Goal: Register for event/course

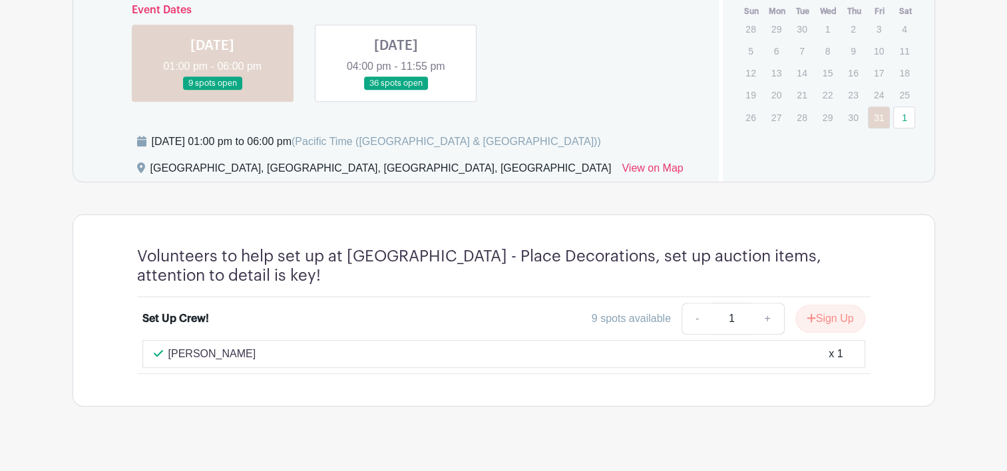
scroll to position [865, 0]
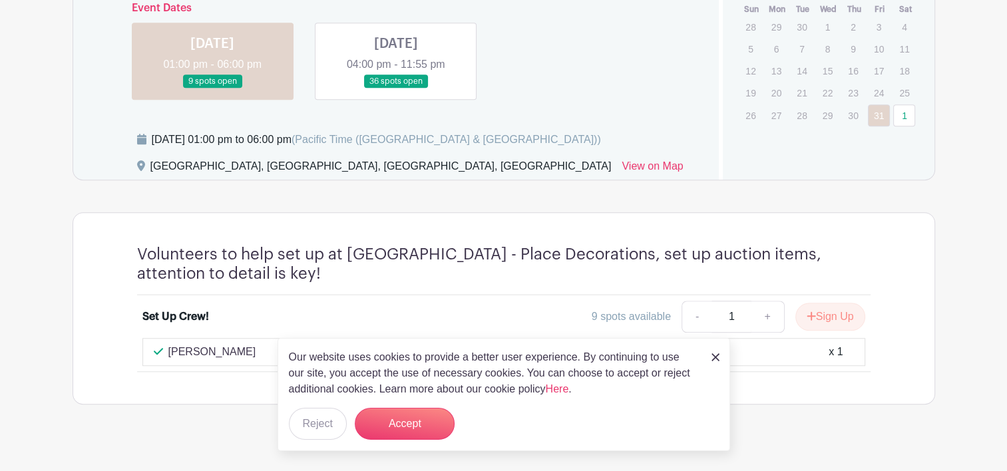
click at [396, 89] on link at bounding box center [396, 89] width 0 height 0
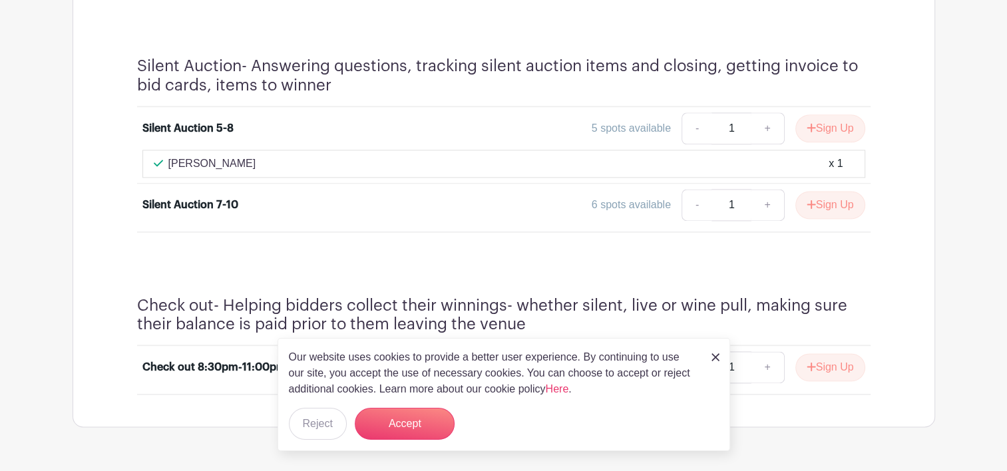
scroll to position [1763, 0]
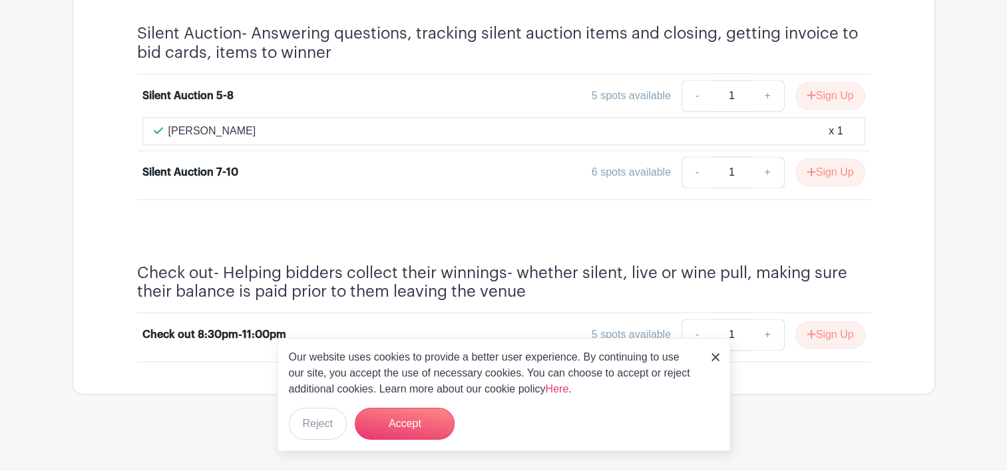
click at [717, 357] on img at bounding box center [716, 357] width 8 height 8
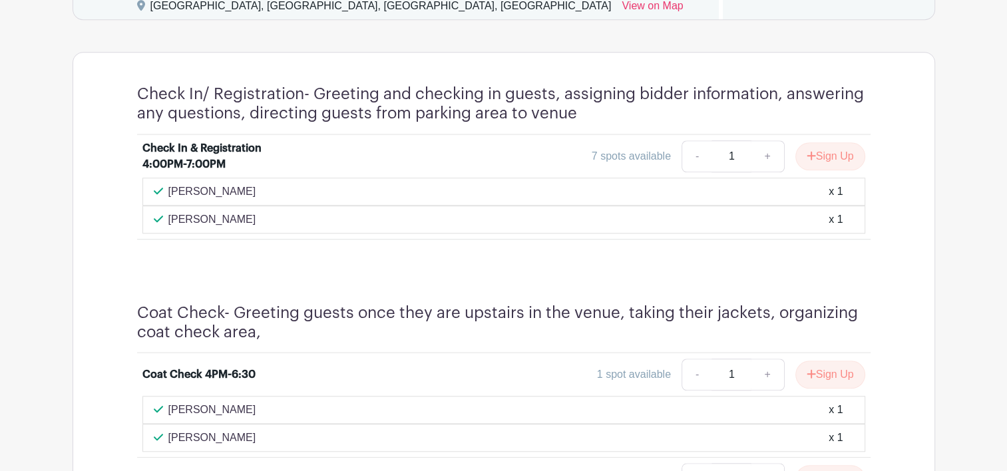
scroll to position [1031, 0]
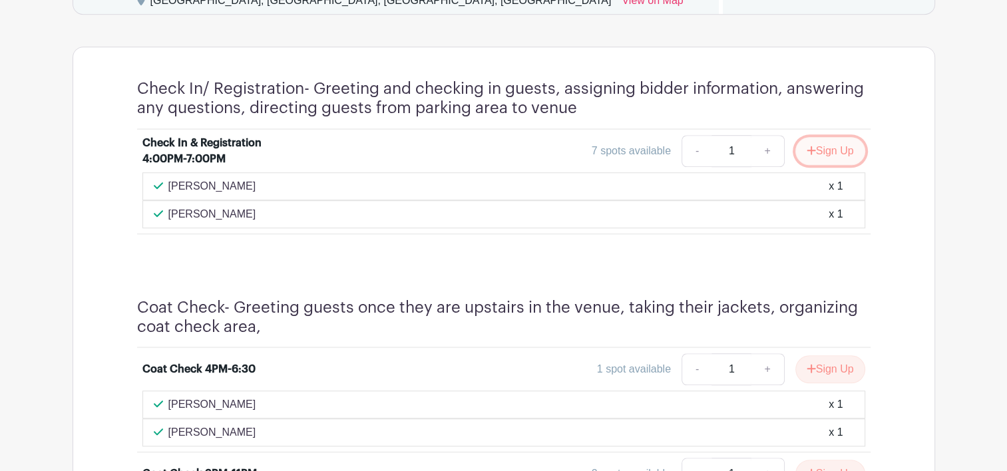
click at [822, 154] on button "Sign Up" at bounding box center [830, 151] width 70 height 28
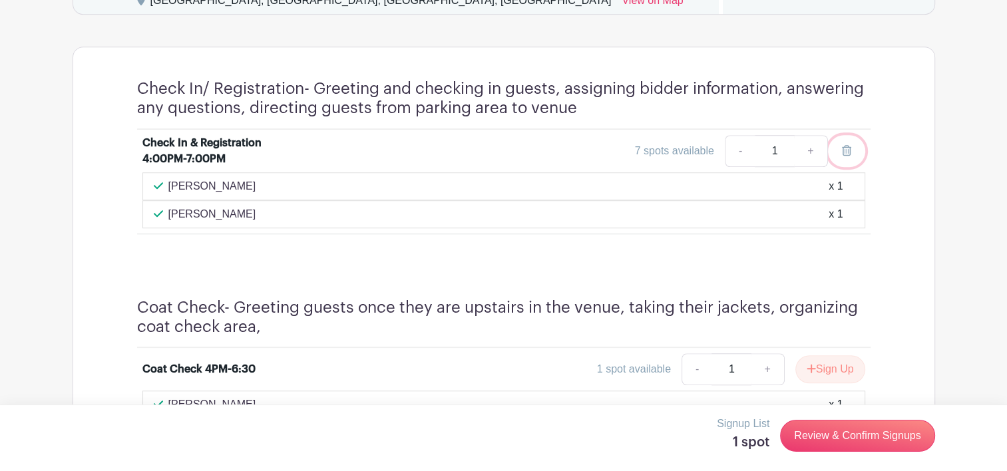
click at [849, 152] on icon at bounding box center [846, 150] width 9 height 11
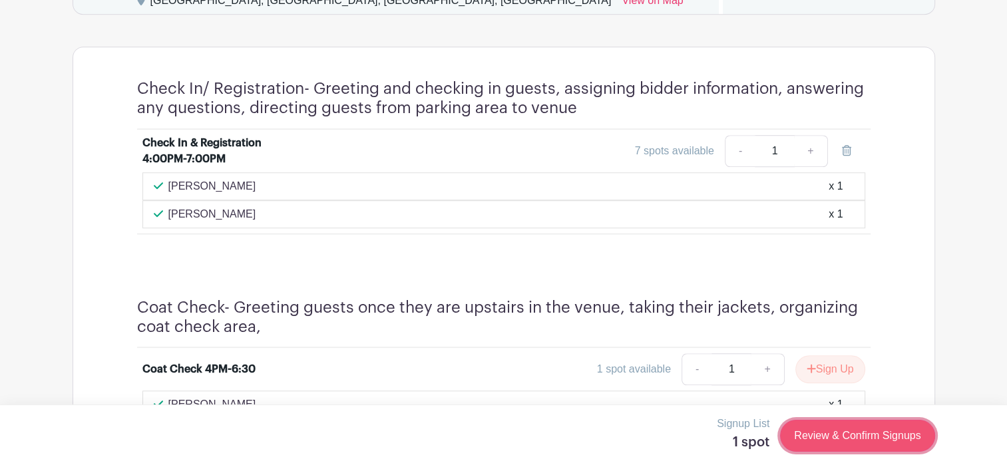
click at [848, 441] on link "Review & Confirm Signups" at bounding box center [857, 436] width 154 height 32
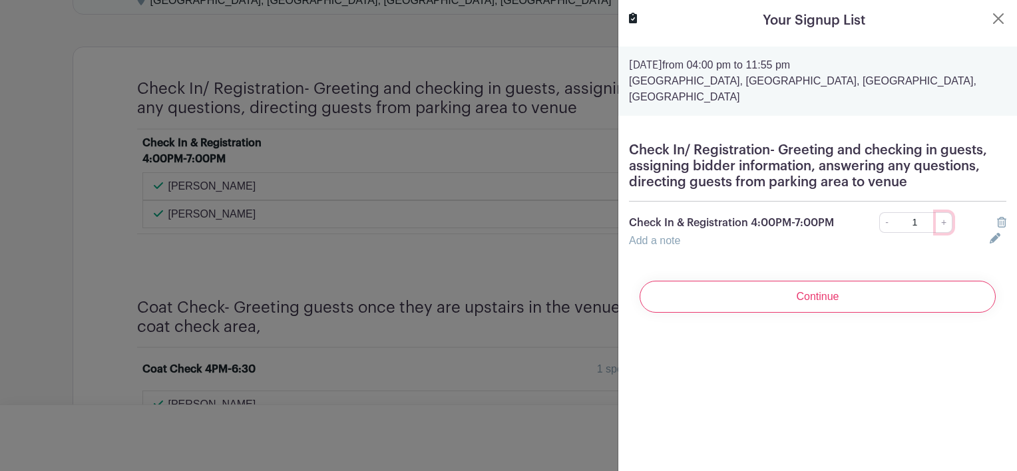
click at [940, 222] on link "+" at bounding box center [944, 222] width 17 height 21
type input "2"
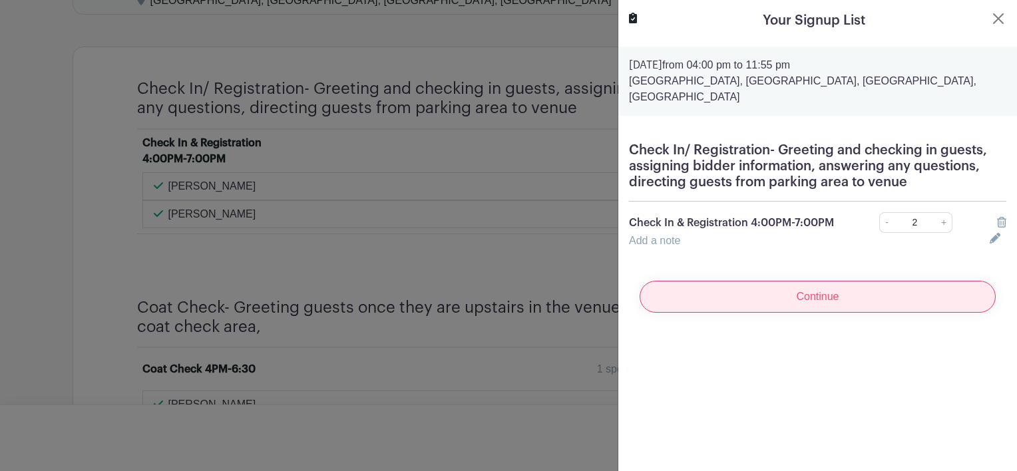
click at [825, 298] on input "Continue" at bounding box center [818, 297] width 356 height 32
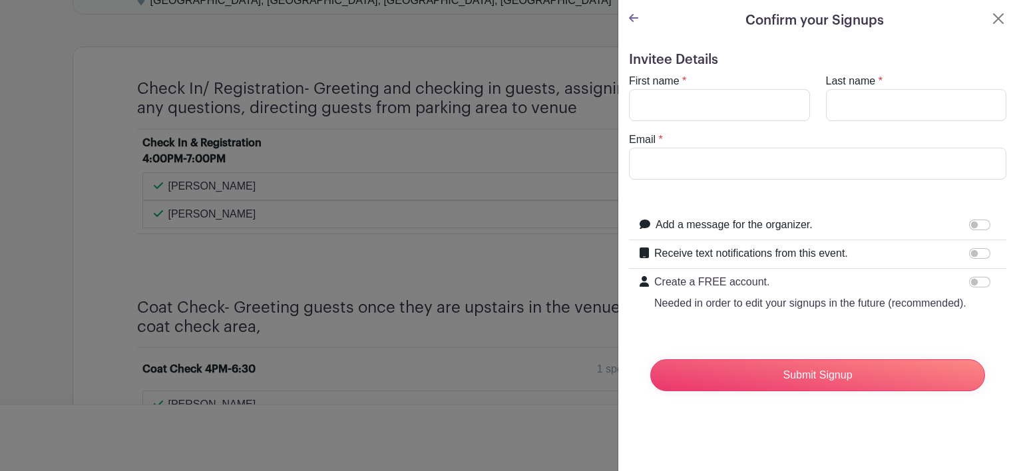
click at [631, 15] on icon at bounding box center [633, 18] width 9 height 11
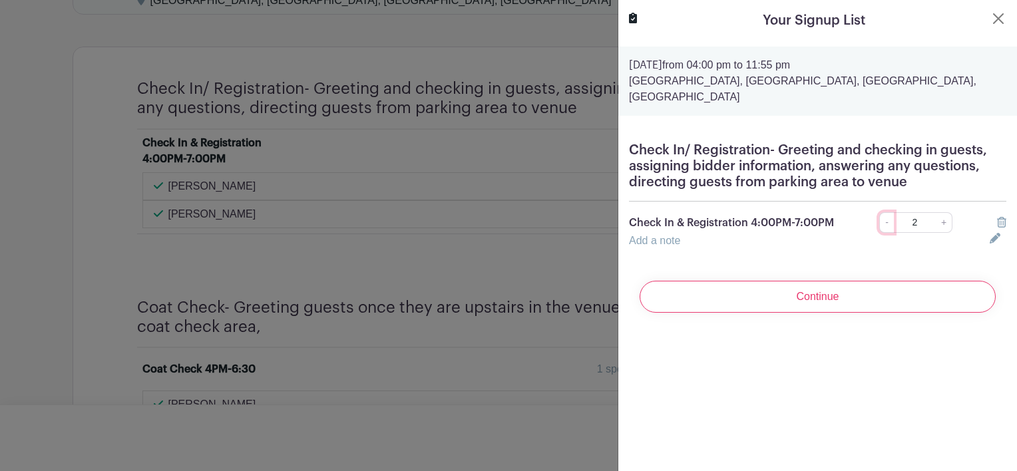
click at [879, 228] on link "-" at bounding box center [886, 222] width 15 height 21
type input "1"
click at [991, 17] on button "Close" at bounding box center [999, 19] width 16 height 16
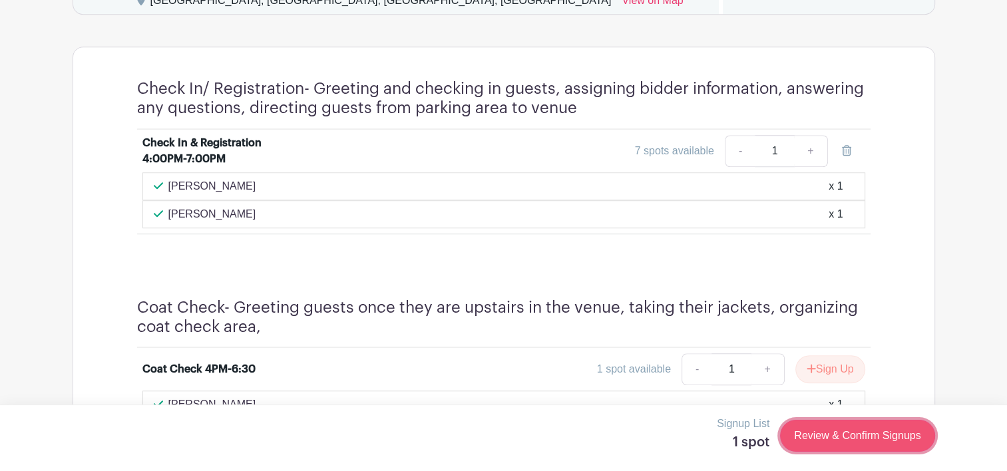
click at [809, 438] on link "Review & Confirm Signups" at bounding box center [857, 436] width 154 height 32
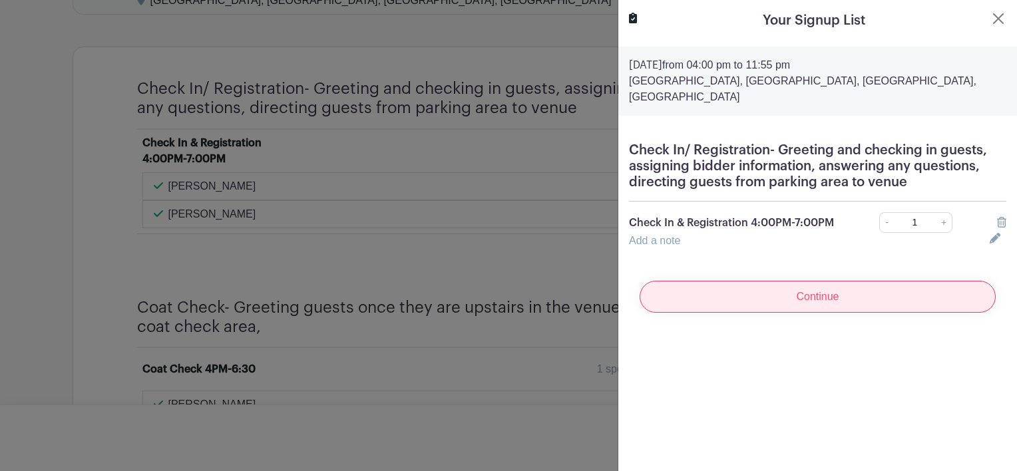
click at [825, 303] on input "Continue" at bounding box center [818, 297] width 356 height 32
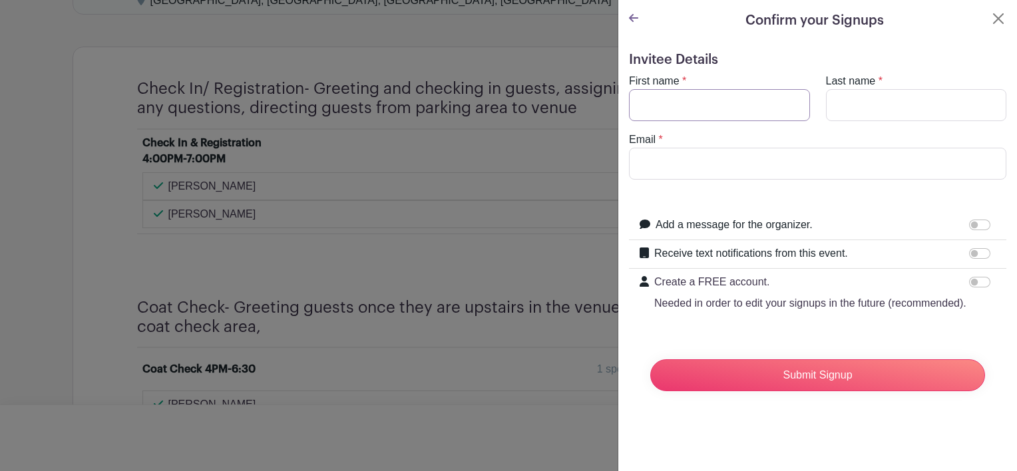
click at [724, 101] on input "First name" at bounding box center [719, 105] width 181 height 32
type input "k"
click at [991, 17] on button "Close" at bounding box center [999, 19] width 16 height 16
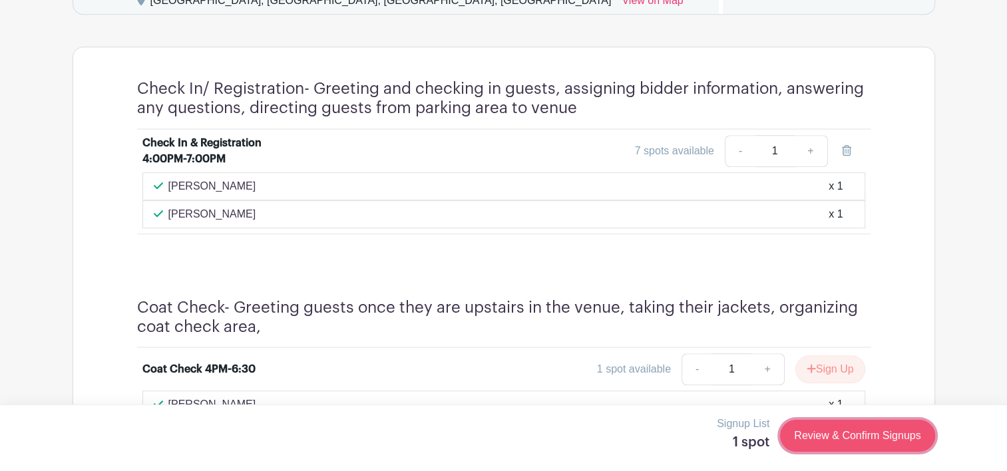
click at [841, 438] on link "Review & Confirm Signups" at bounding box center [857, 436] width 154 height 32
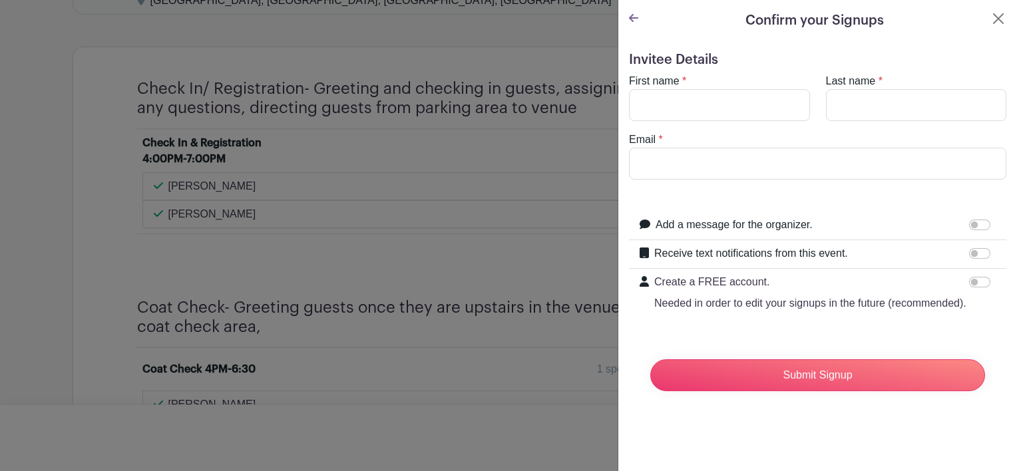
click at [635, 19] on icon at bounding box center [633, 18] width 9 height 11
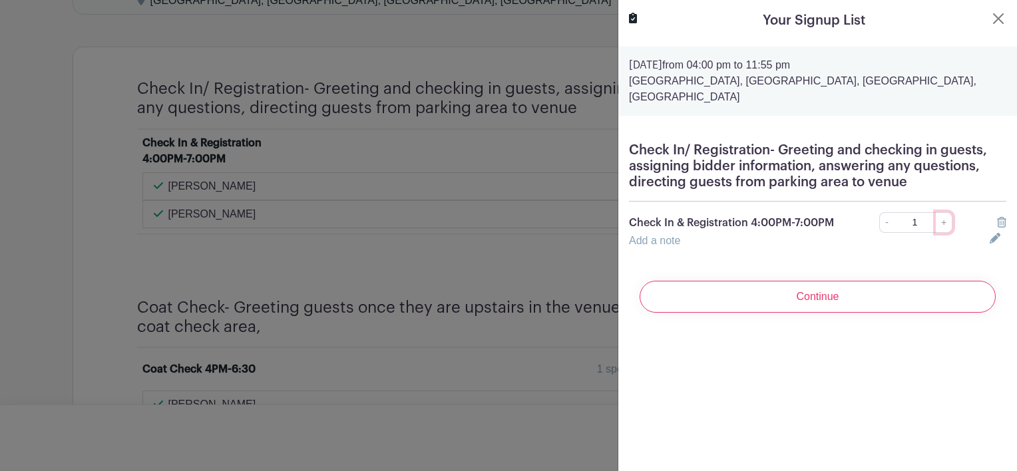
click at [939, 222] on link "+" at bounding box center [944, 222] width 17 height 21
type input "2"
click at [847, 314] on div "Continue" at bounding box center [817, 296] width 377 height 53
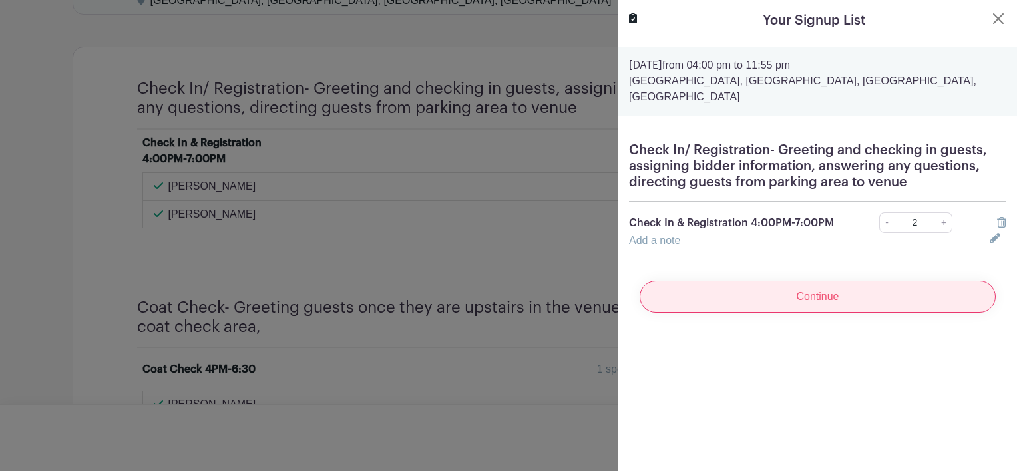
click at [843, 304] on input "Continue" at bounding box center [818, 297] width 356 height 32
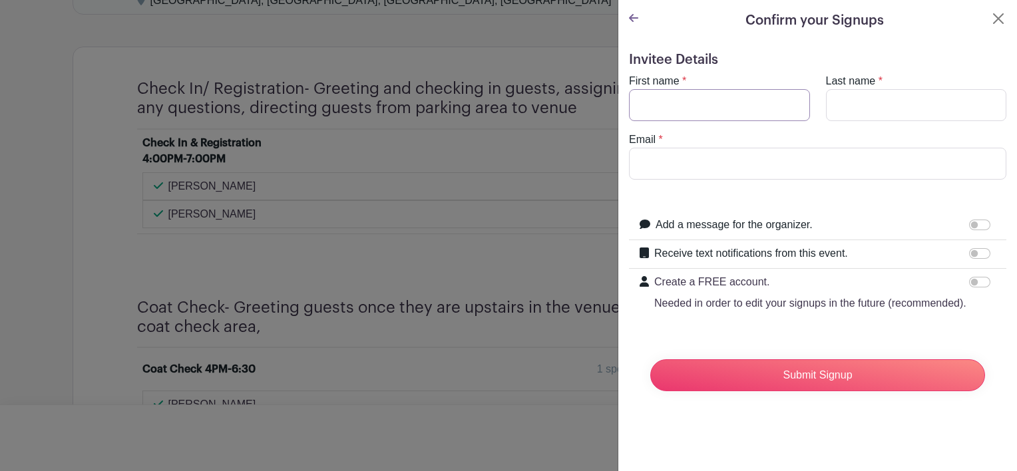
click at [727, 99] on input "First name" at bounding box center [719, 105] width 181 height 32
type input "katelynn"
click at [863, 95] on input "Last name" at bounding box center [916, 105] width 181 height 32
type input "[PERSON_NAME]"
click at [713, 162] on input "Email" at bounding box center [817, 164] width 377 height 32
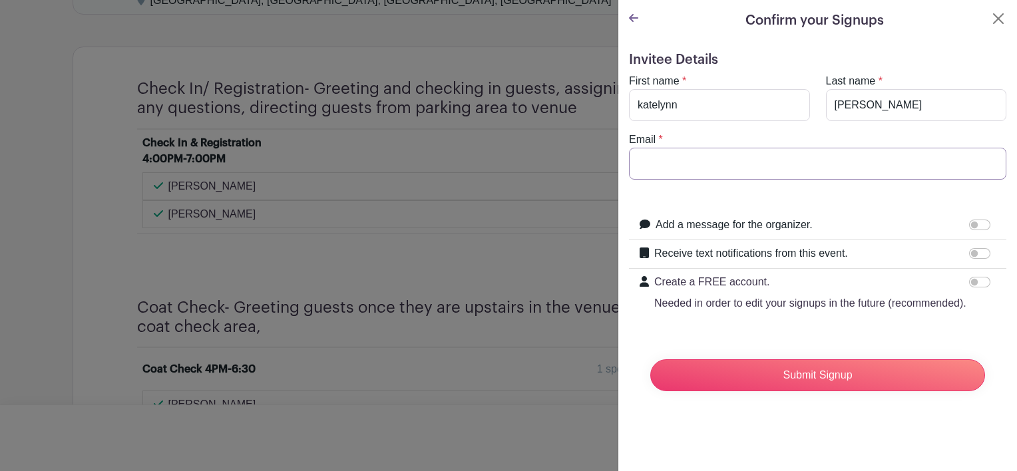
type input "[EMAIL_ADDRESS][DOMAIN_NAME]"
click at [633, 19] on icon at bounding box center [633, 18] width 9 height 11
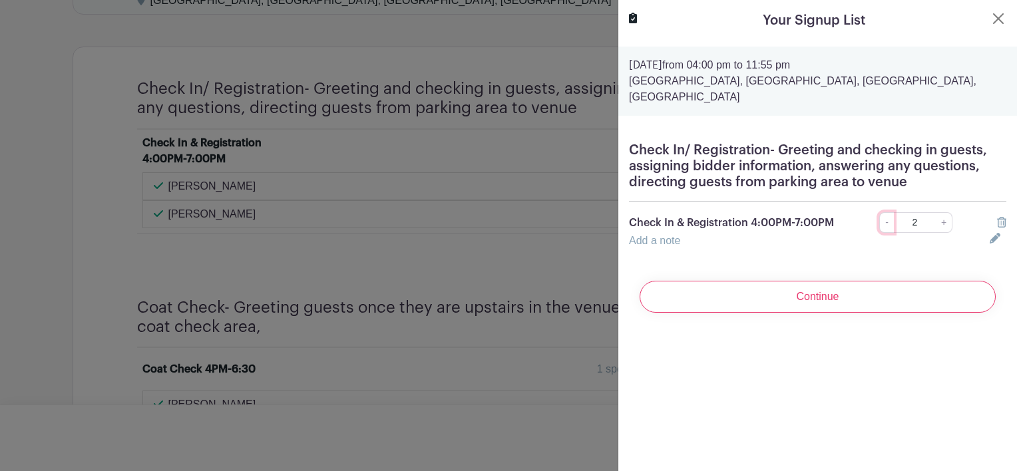
click at [879, 229] on link "-" at bounding box center [886, 222] width 15 height 21
type input "1"
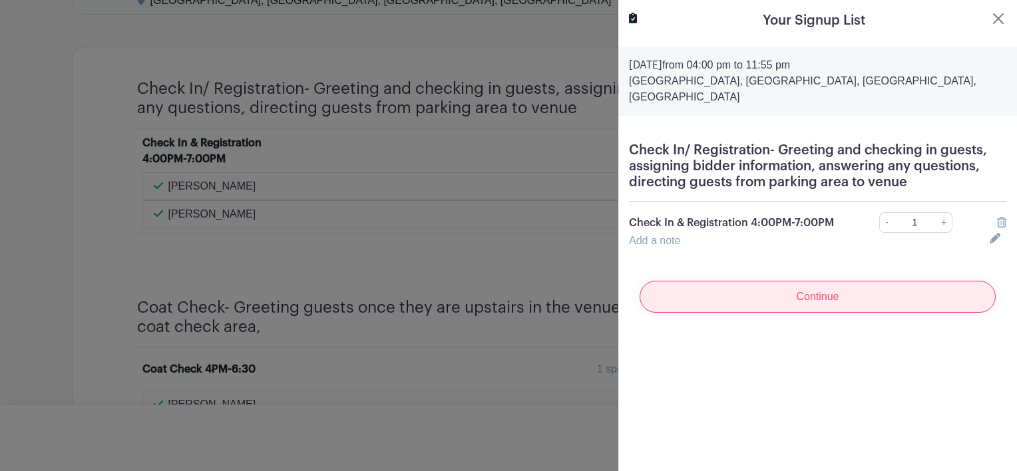
click at [860, 306] on input "Continue" at bounding box center [818, 297] width 356 height 32
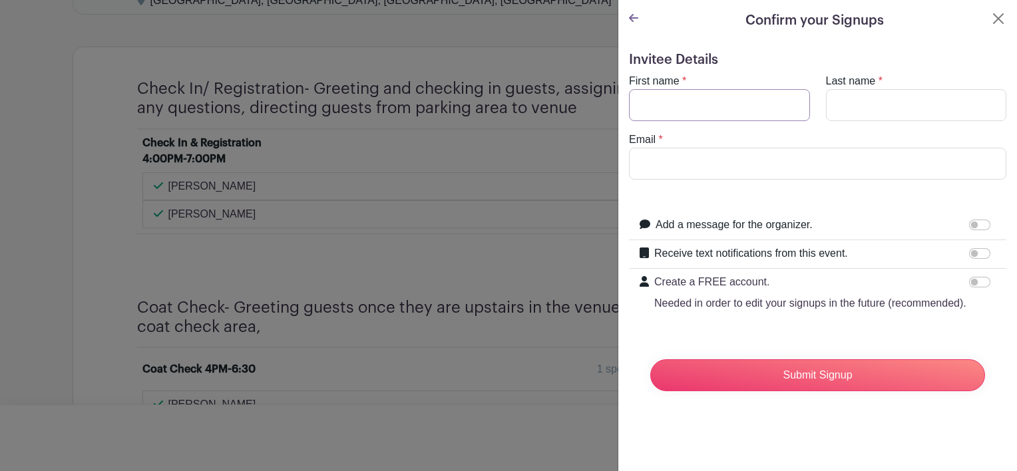
click at [736, 96] on input "First name" at bounding box center [719, 105] width 181 height 32
type input "katelynn"
type input "[PERSON_NAME]"
type input "[EMAIL_ADDRESS][DOMAIN_NAME]"
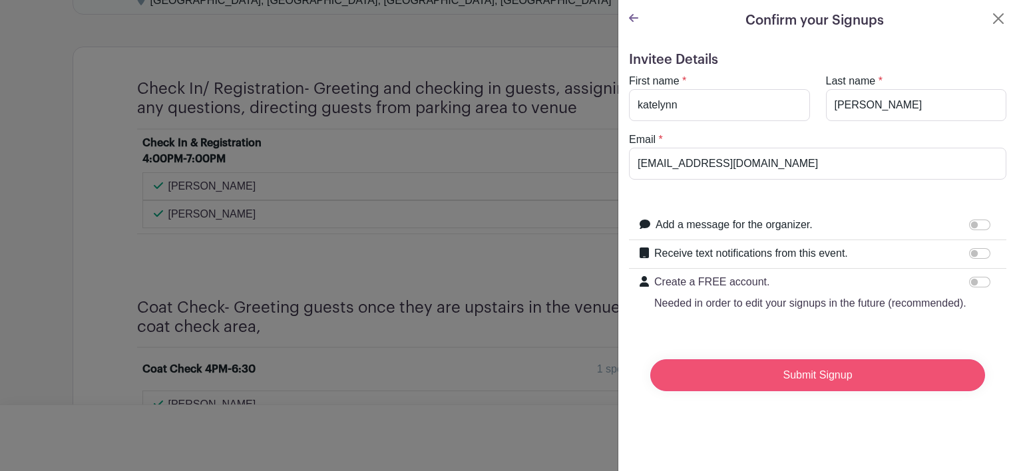
click at [827, 391] on input "Submit Signup" at bounding box center [817, 375] width 335 height 32
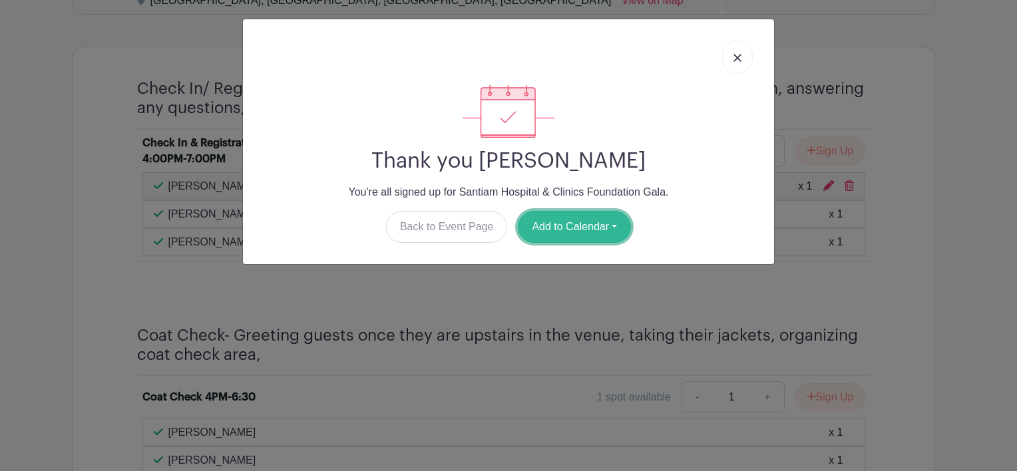
click at [587, 230] on button "Add to Calendar" at bounding box center [574, 227] width 113 height 32
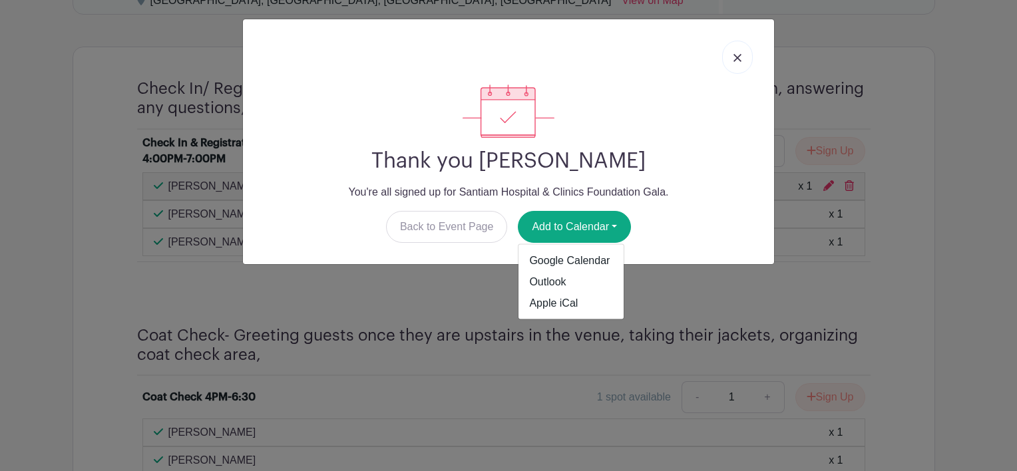
click at [732, 59] on link at bounding box center [737, 57] width 31 height 33
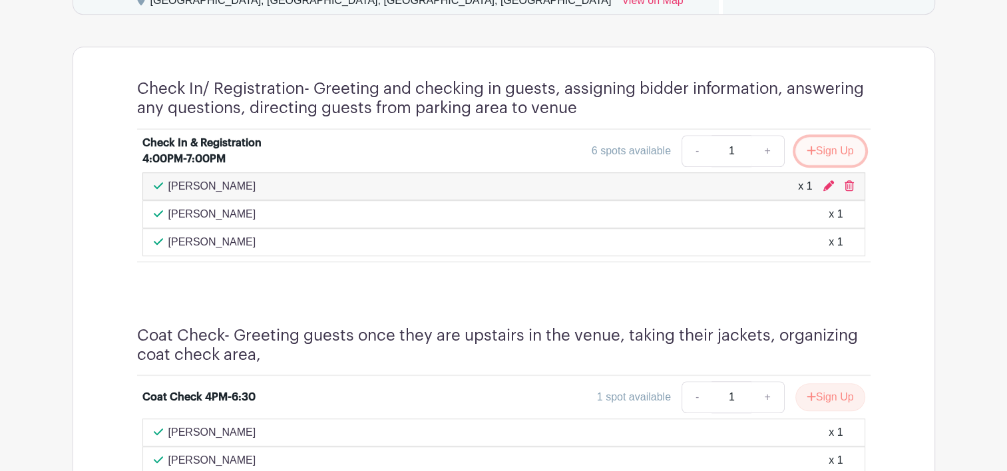
click at [809, 147] on icon "submit" at bounding box center [811, 150] width 9 height 11
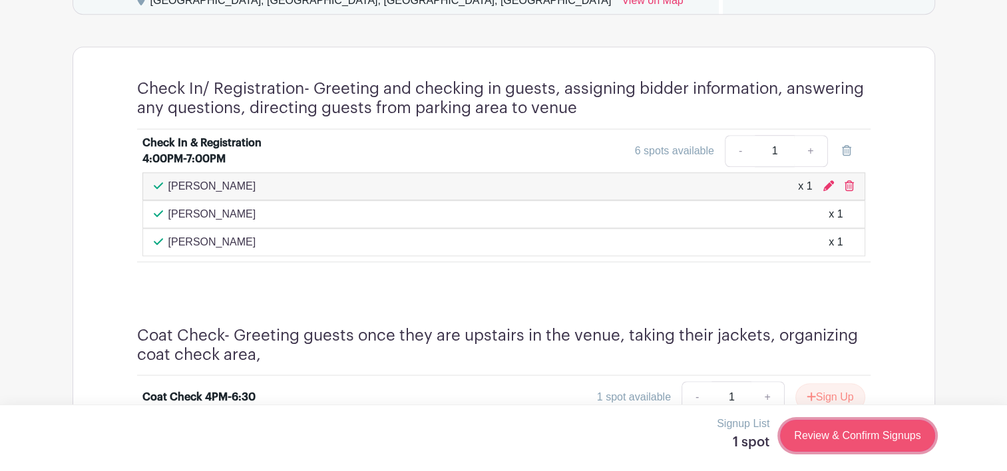
click at [823, 437] on link "Review & Confirm Signups" at bounding box center [857, 436] width 154 height 32
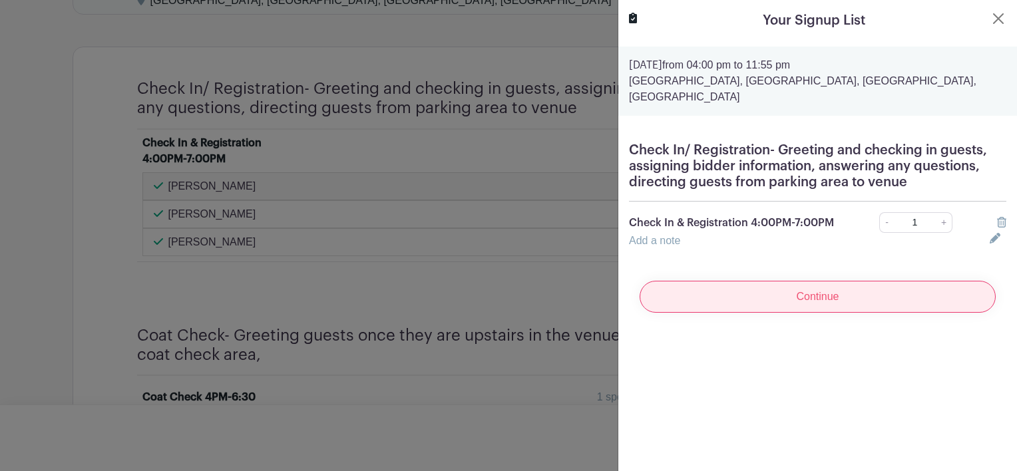
click at [832, 299] on input "Continue" at bounding box center [818, 297] width 356 height 32
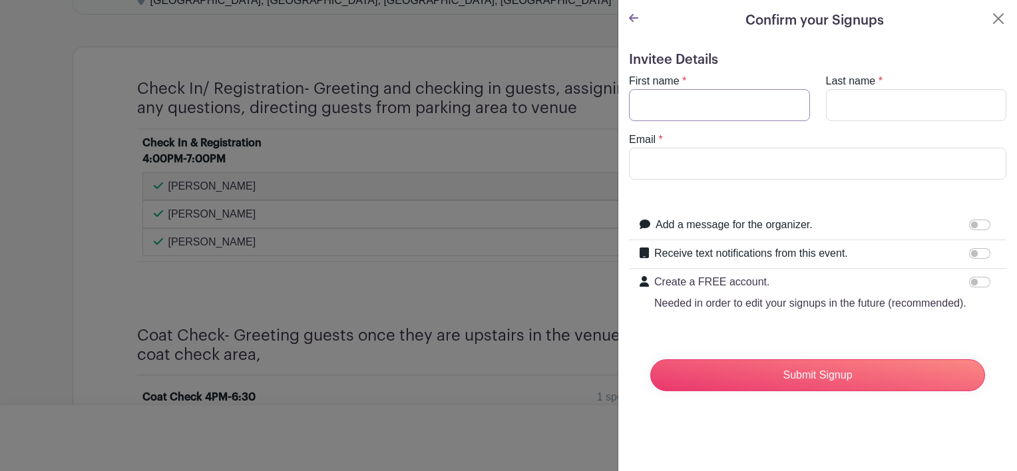
click at [698, 89] on input "First name" at bounding box center [719, 105] width 181 height 32
type input "[PERSON_NAME]"
click at [884, 103] on input "Last name" at bounding box center [916, 105] width 181 height 32
type input "[PERSON_NAME]"
drag, startPoint x: 734, startPoint y: 165, endPoint x: 905, endPoint y: 100, distance: 183.1
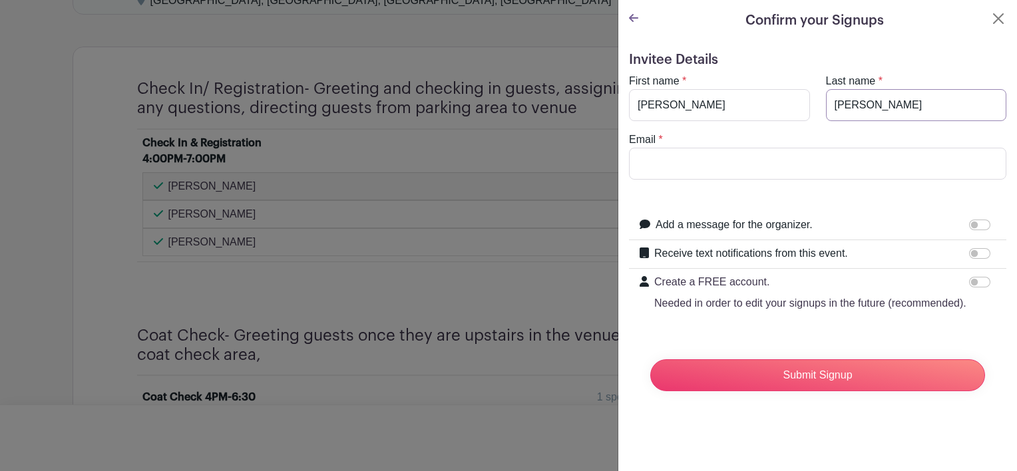
click at [905, 100] on input "[PERSON_NAME]" at bounding box center [916, 105] width 181 height 32
type input "[EMAIL_ADDRESS][DOMAIN_NAME]"
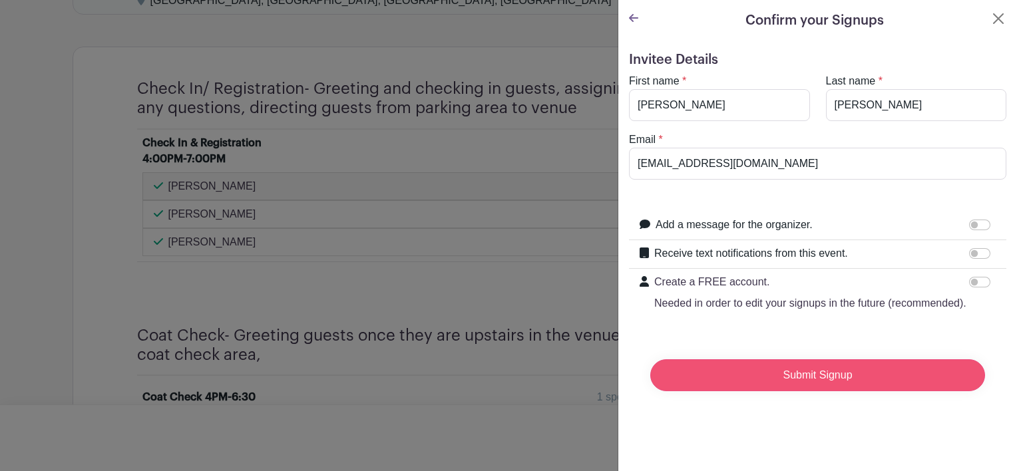
click at [821, 391] on input "Submit Signup" at bounding box center [817, 375] width 335 height 32
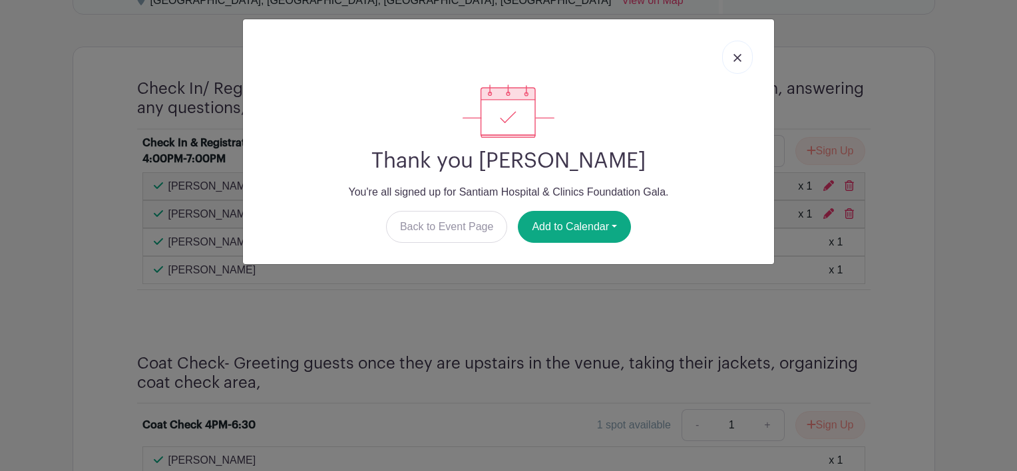
click at [738, 61] on img at bounding box center [738, 58] width 8 height 8
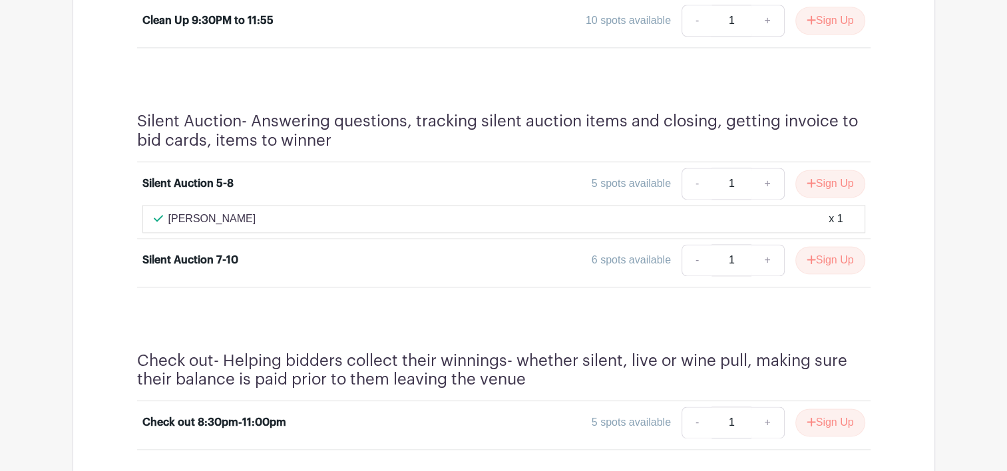
scroll to position [1819, 0]
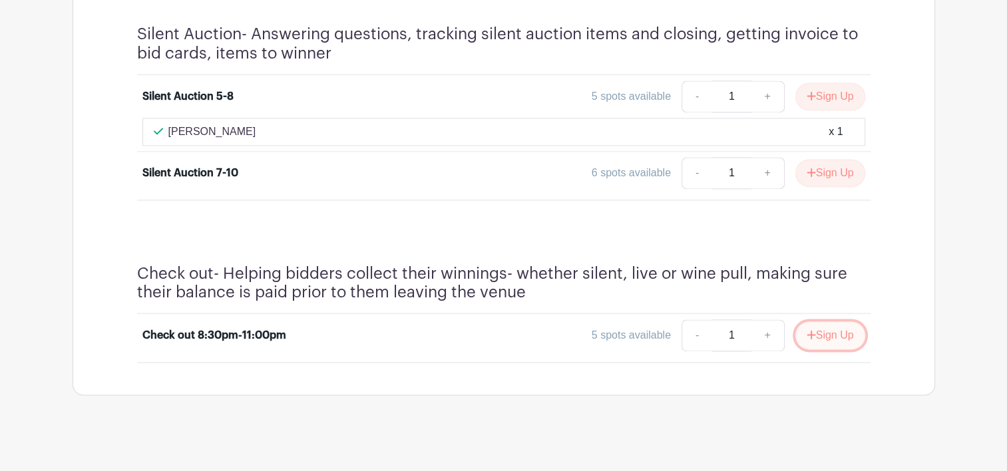
click at [830, 326] on button "Sign Up" at bounding box center [830, 336] width 70 height 28
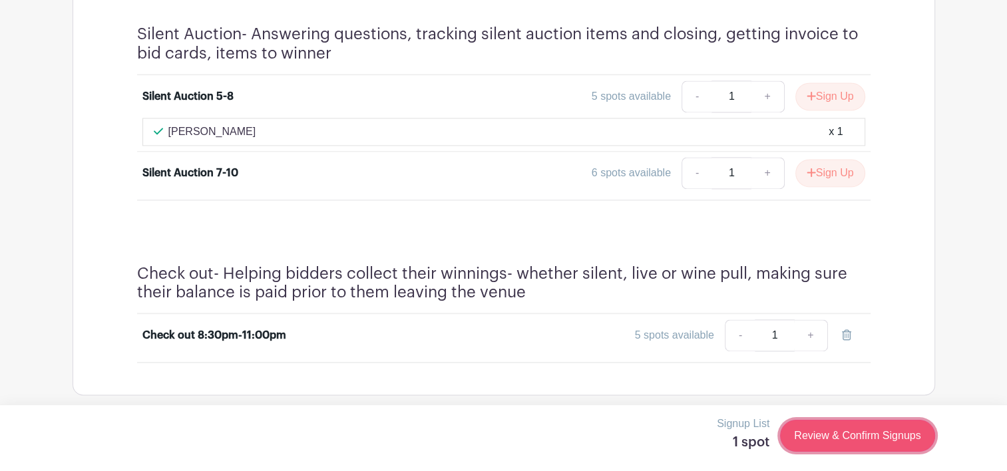
click at [857, 433] on link "Review & Confirm Signups" at bounding box center [857, 436] width 154 height 32
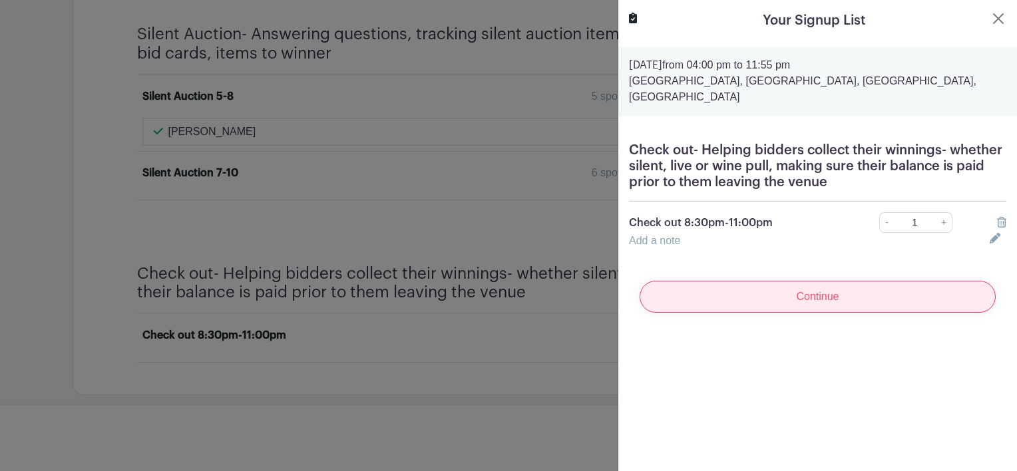
click at [807, 302] on input "Continue" at bounding box center [818, 297] width 356 height 32
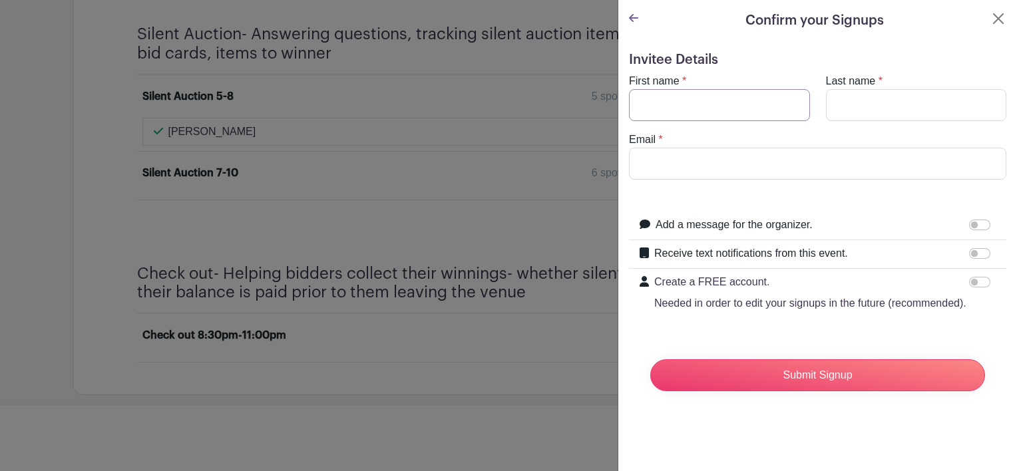
click at [714, 104] on input "First name" at bounding box center [719, 105] width 181 height 32
type input "katelynn"
type input "[PERSON_NAME]"
type input "[EMAIL_ADDRESS][DOMAIN_NAME]"
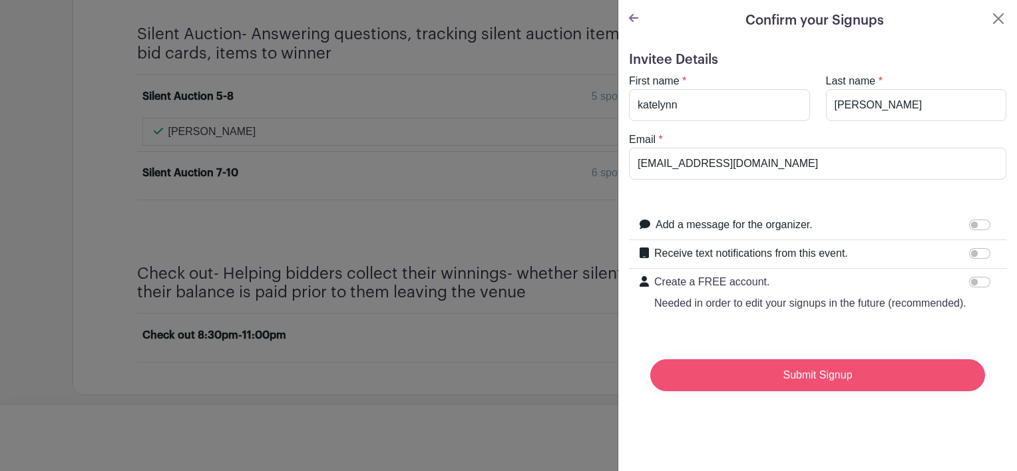
click at [789, 391] on input "Submit Signup" at bounding box center [817, 375] width 335 height 32
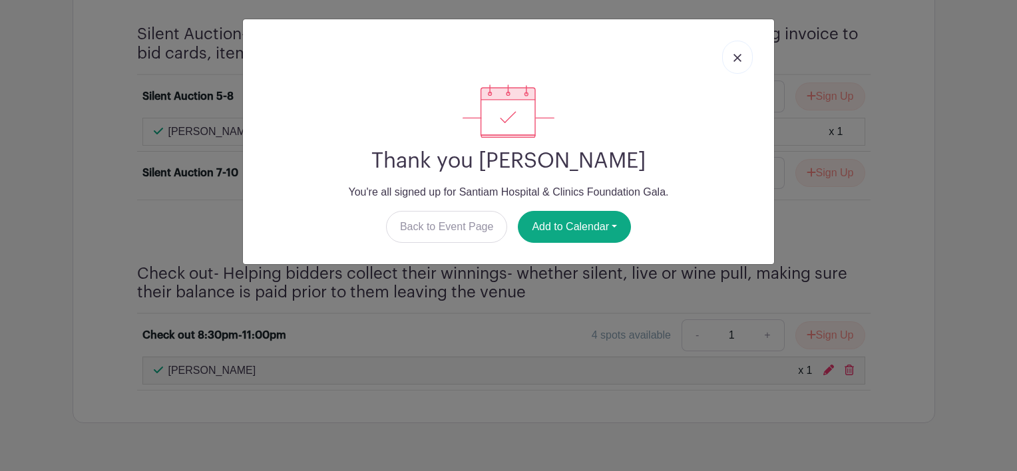
click at [736, 60] on img at bounding box center [738, 58] width 8 height 8
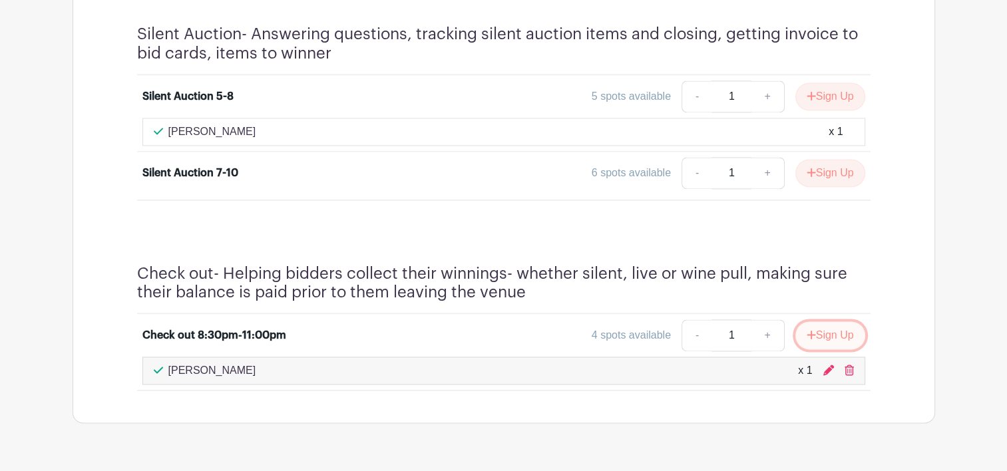
click at [826, 335] on button "Sign Up" at bounding box center [830, 336] width 70 height 28
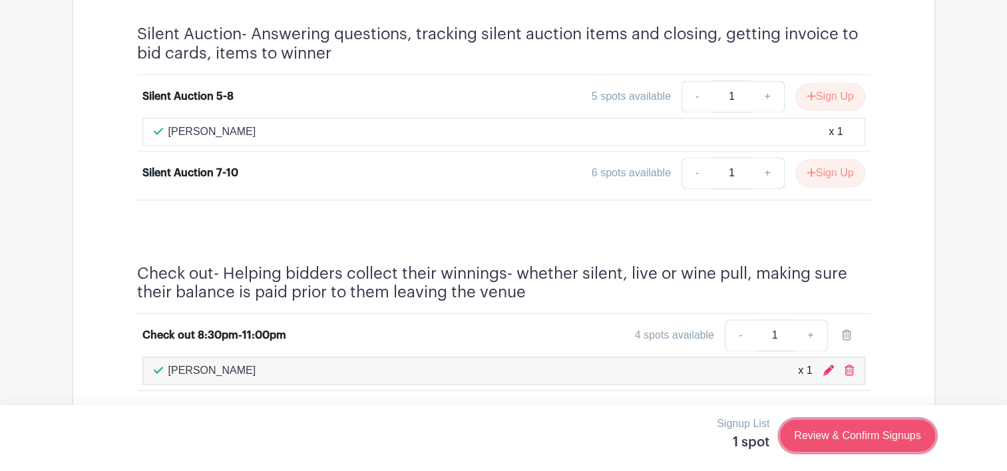
click at [837, 425] on link "Review & Confirm Signups" at bounding box center [857, 436] width 154 height 32
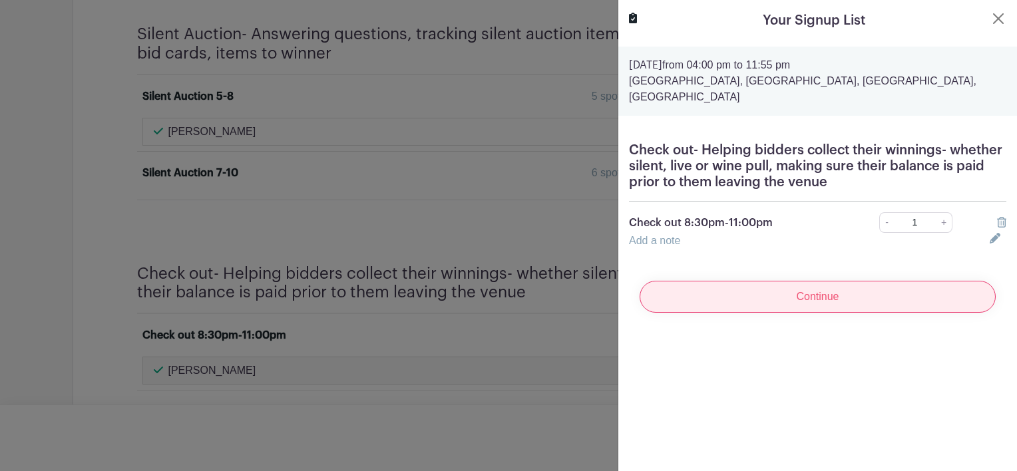
click at [797, 308] on input "Continue" at bounding box center [818, 297] width 356 height 32
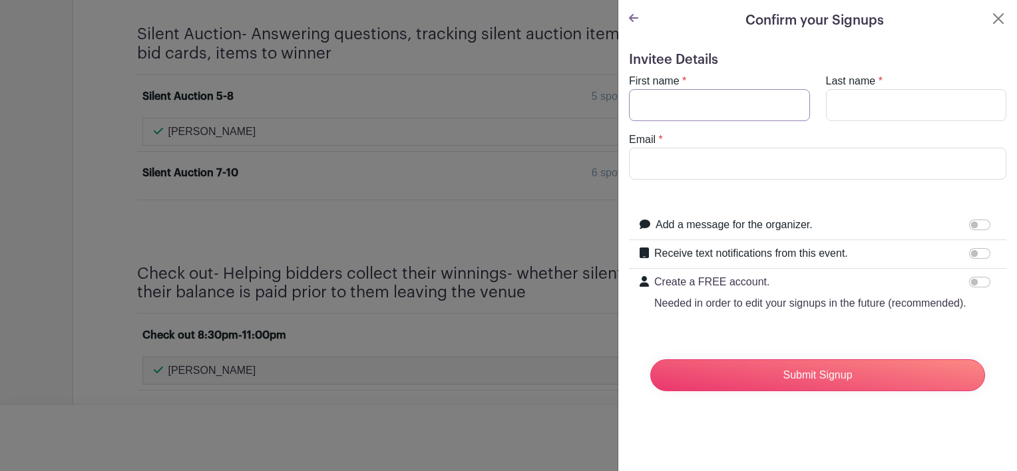
click at [716, 101] on input "First name" at bounding box center [719, 105] width 181 height 32
type input "[PERSON_NAME]"
type input "[EMAIL_ADDRESS][DOMAIN_NAME]"
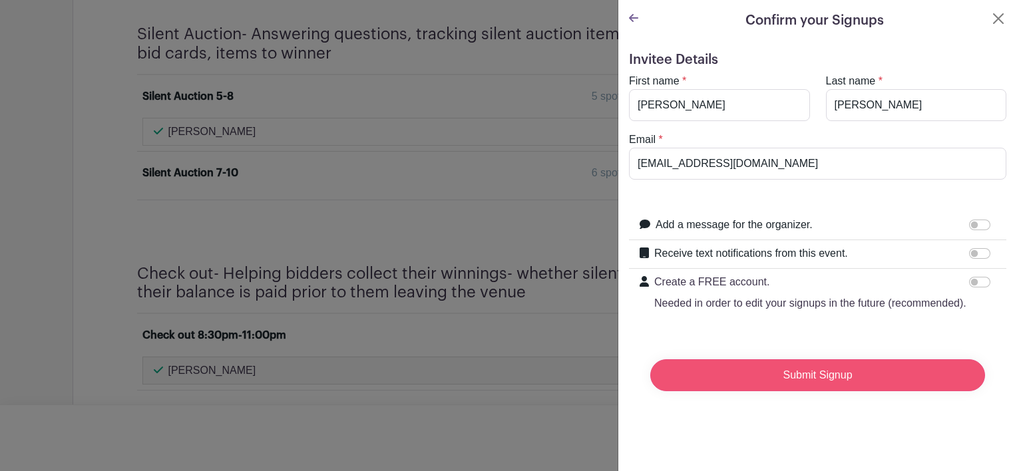
click at [843, 391] on input "Submit Signup" at bounding box center [817, 375] width 335 height 32
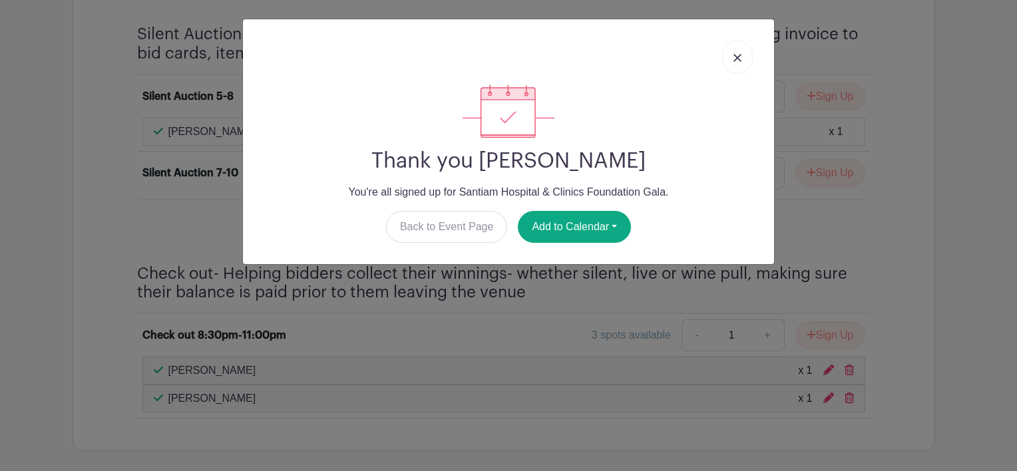
click at [738, 61] on img at bounding box center [738, 58] width 8 height 8
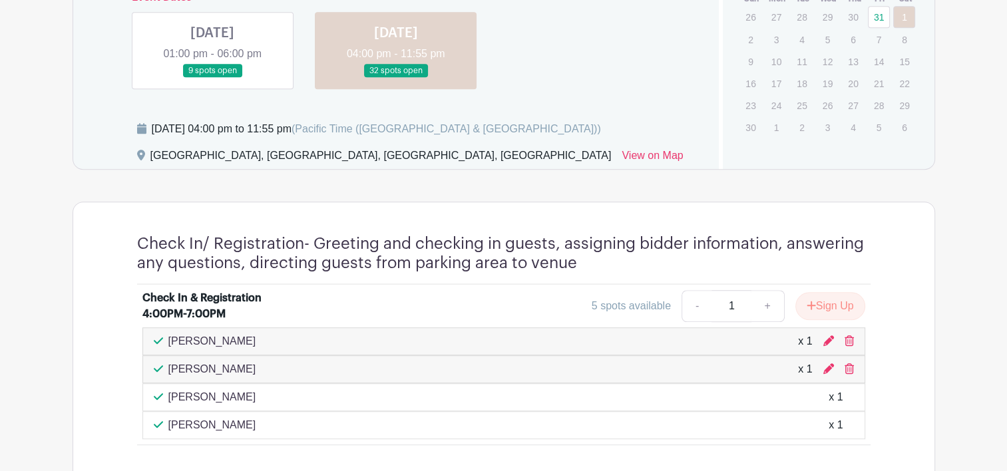
scroll to position [809, 0]
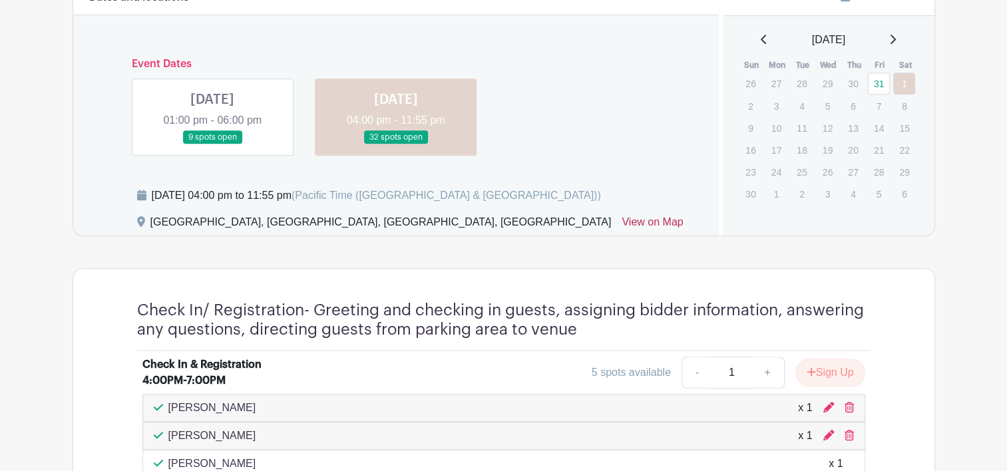
click at [639, 221] on link "View on Map" at bounding box center [652, 224] width 61 height 21
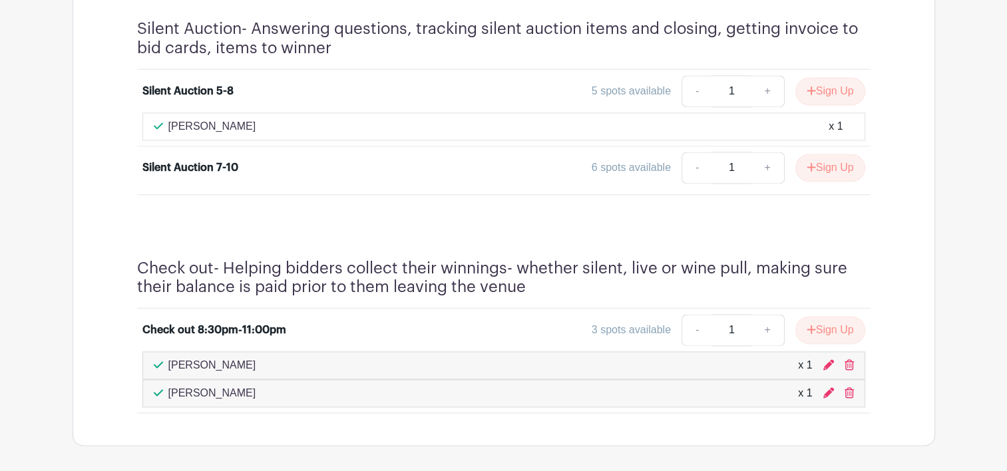
scroll to position [1875, 0]
